Goal: Transaction & Acquisition: Purchase product/service

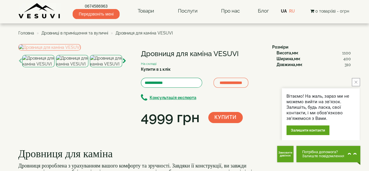
click at [85, 34] on span "Дровниці в приміщення та вуличні" at bounding box center [74, 33] width 67 height 5
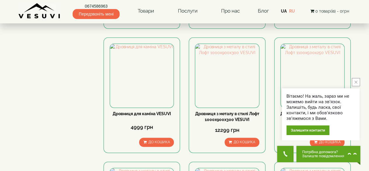
scroll to position [321, 0]
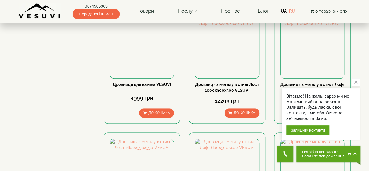
click at [357, 81] on icon "close button" at bounding box center [355, 82] width 3 height 3
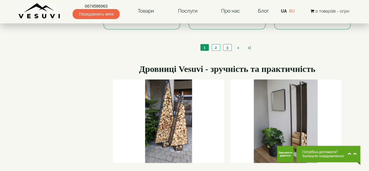
scroll to position [671, 0]
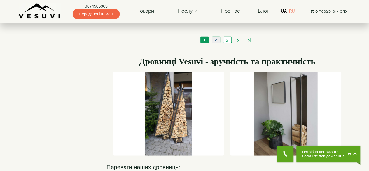
click at [214, 39] on link "2" at bounding box center [216, 40] width 8 height 6
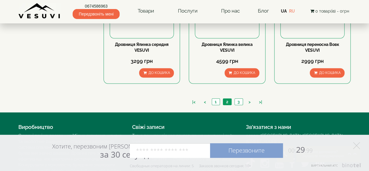
scroll to position [642, 0]
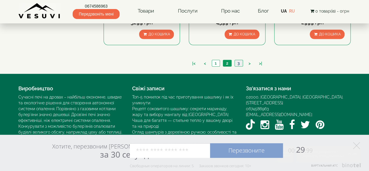
click at [239, 62] on link "3" at bounding box center [239, 63] width 8 height 6
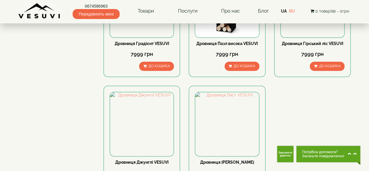
scroll to position [502, 0]
